Goal: Navigation & Orientation: Find specific page/section

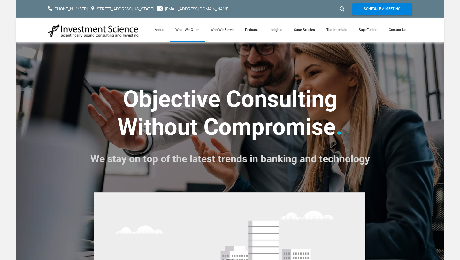
click at [188, 29] on link "What We Offer" at bounding box center [187, 30] width 35 height 24
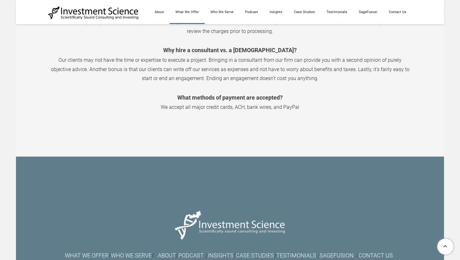
scroll to position [1058, 0]
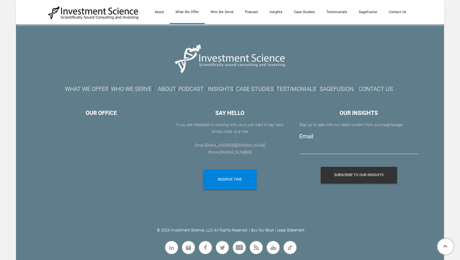
click at [321, 92] on div "WHAT WE OFFER / WHO WE SERVE / ABOUT / PODCAST / INSIGHTS / CASE STUDIES / TEST…" at bounding box center [230, 89] width 377 height 14
click at [316, 88] on link "TESTIMONIALS" at bounding box center [296, 88] width 40 height 7
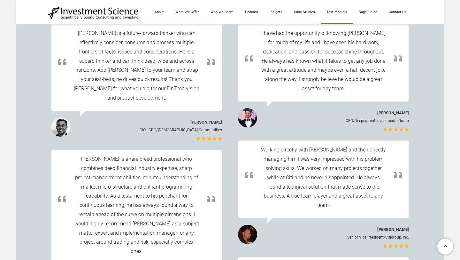
scroll to position [305, 0]
